Goal: Find specific page/section: Find specific page/section

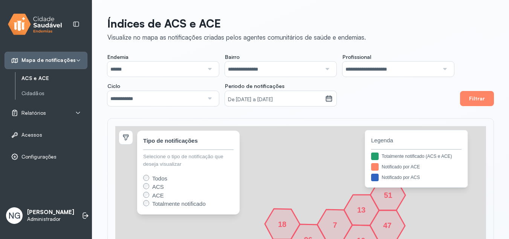
click at [44, 121] on div "Relatórios" at bounding box center [46, 112] width 83 height 17
click at [40, 111] on span "Relatórios" at bounding box center [33, 113] width 25 height 6
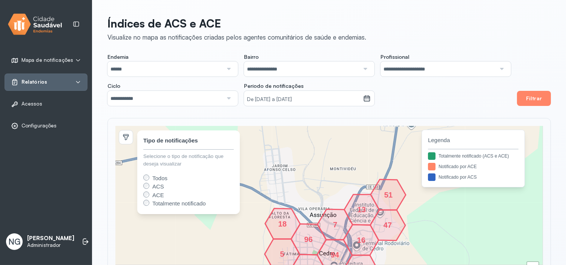
click at [77, 79] on icon at bounding box center [78, 82] width 6 height 6
click at [58, 101] on link "Registro Anti-Vetorial" at bounding box center [54, 100] width 66 height 6
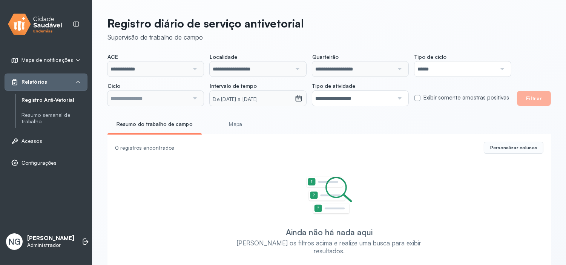
type input "**********"
drag, startPoint x: 538, startPoint y: 101, endPoint x: 453, endPoint y: 110, distance: 84.9
click at [509, 101] on button "Filtrar" at bounding box center [534, 98] width 34 height 15
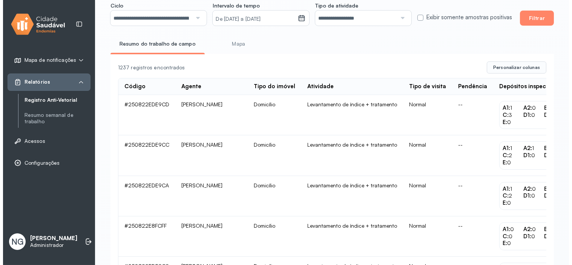
scroll to position [84, 0]
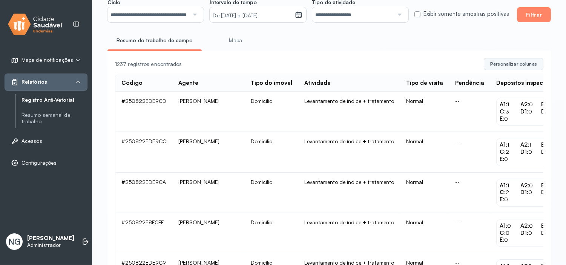
click at [509, 70] on button "Personalizar colunas" at bounding box center [514, 64] width 60 height 12
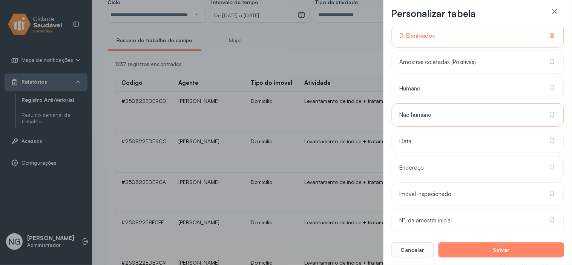
scroll to position [293, 0]
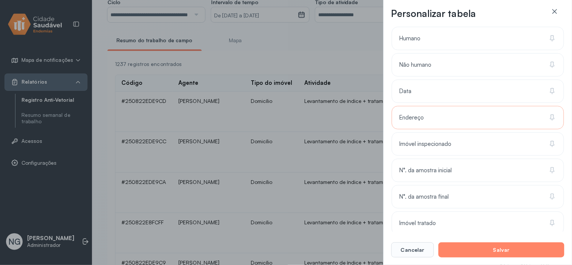
click at [424, 132] on div "Endereço" at bounding box center [478, 143] width 172 height 23
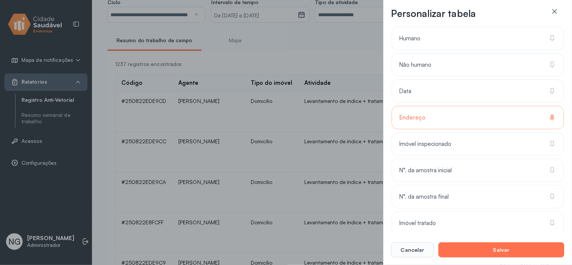
click at [509, 238] on button "Salvar" at bounding box center [501, 249] width 126 height 15
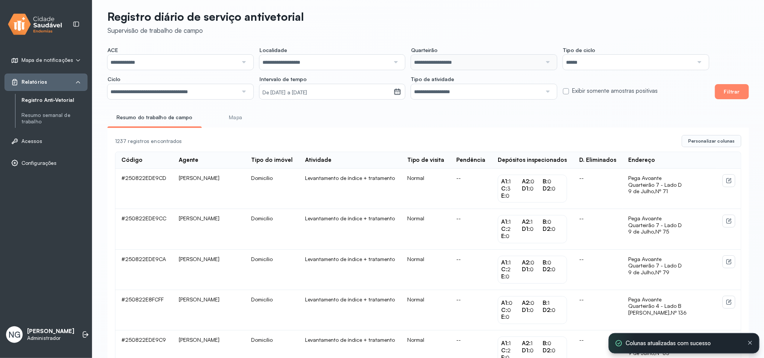
scroll to position [0, 0]
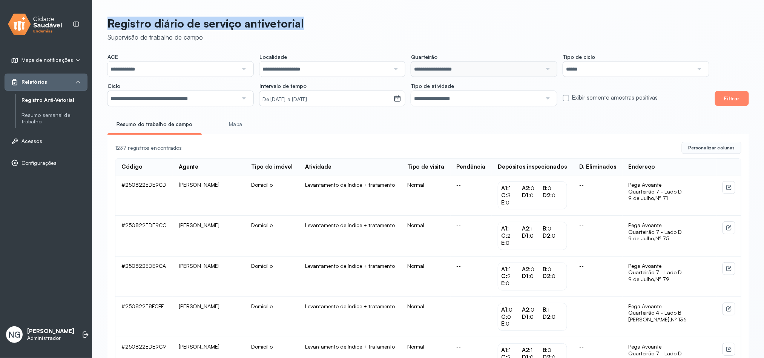
drag, startPoint x: 109, startPoint y: 25, endPoint x: 317, endPoint y: 21, distance: 208.5
click at [317, 21] on header "Registro diário de serviço antivetorial Supervisão de trabalho de campo" at bounding box center [427, 29] width 641 height 25
copy p "Registro diário de serviço antivetorial"
